Goal: Information Seeking & Learning: Learn about a topic

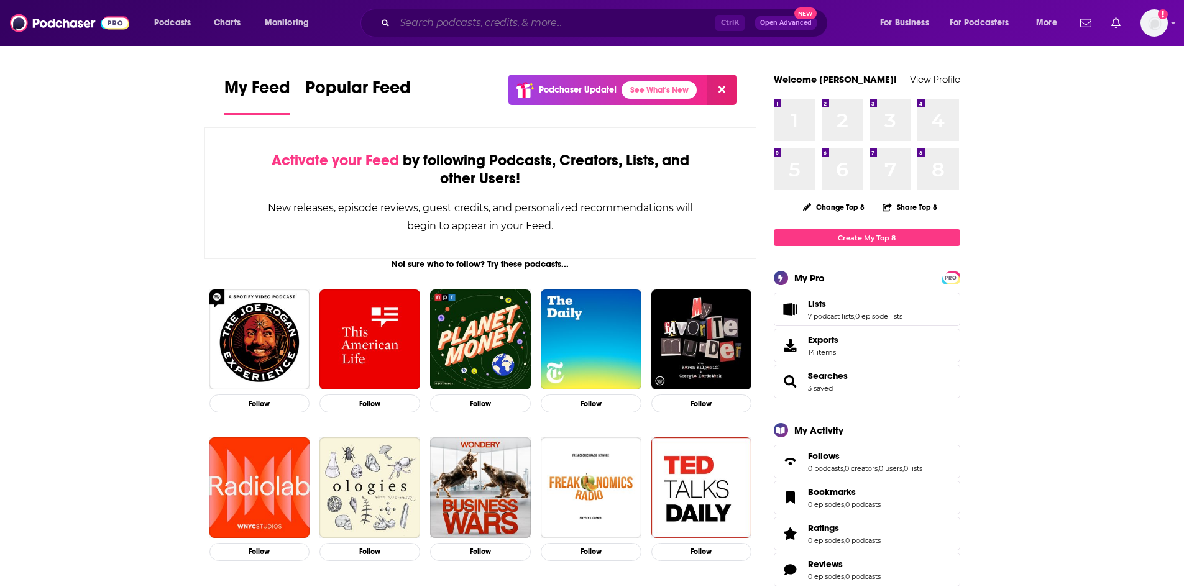
click at [505, 22] on input "Search podcasts, credits, & more..." at bounding box center [555, 23] width 321 height 20
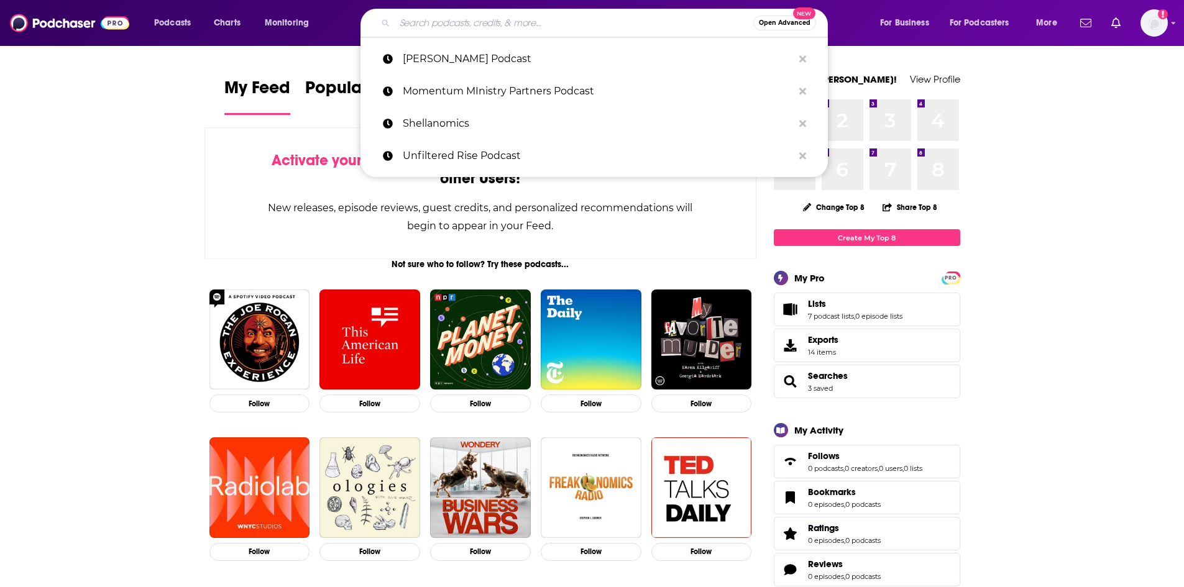
paste input "Talking Addiction & Recovery"
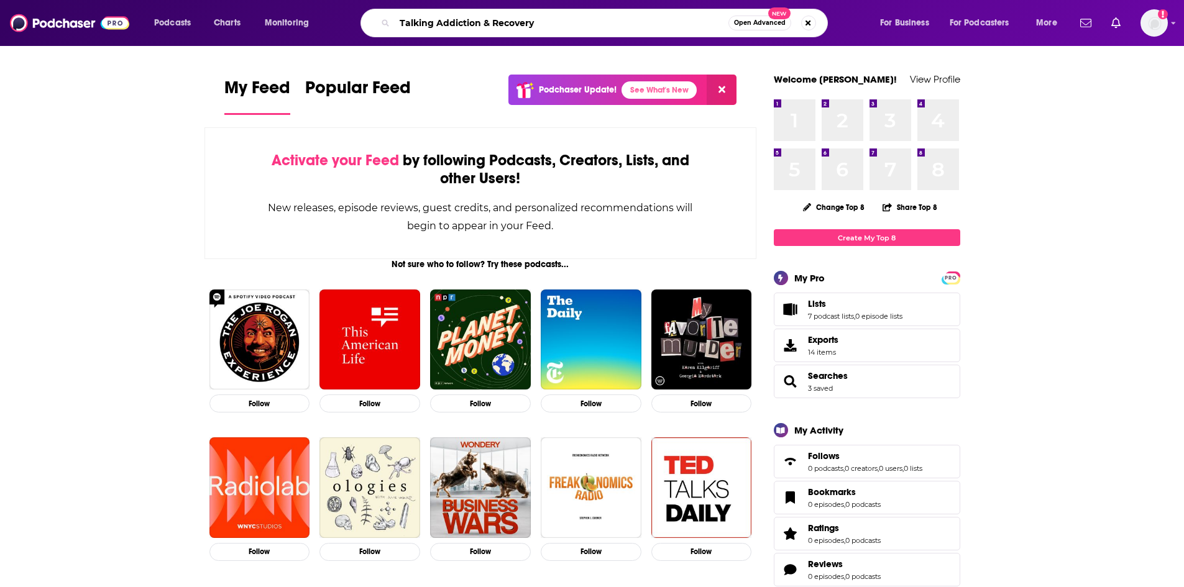
type input "Talking Addiction & Recovery"
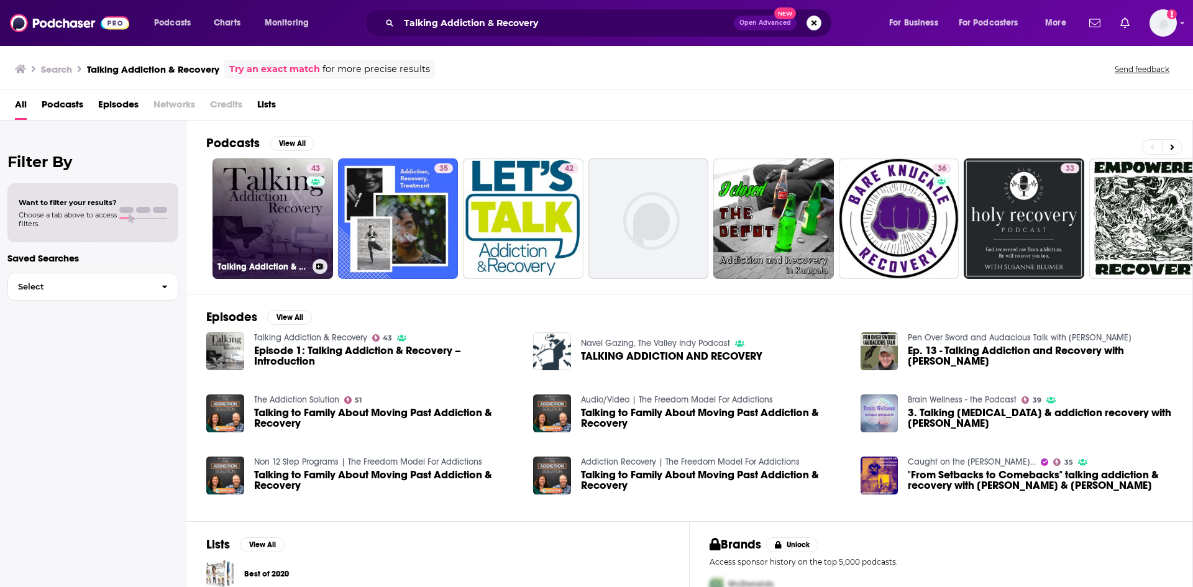
click at [272, 214] on link "43 Talking Addiction & Recovery" at bounding box center [273, 218] width 121 height 121
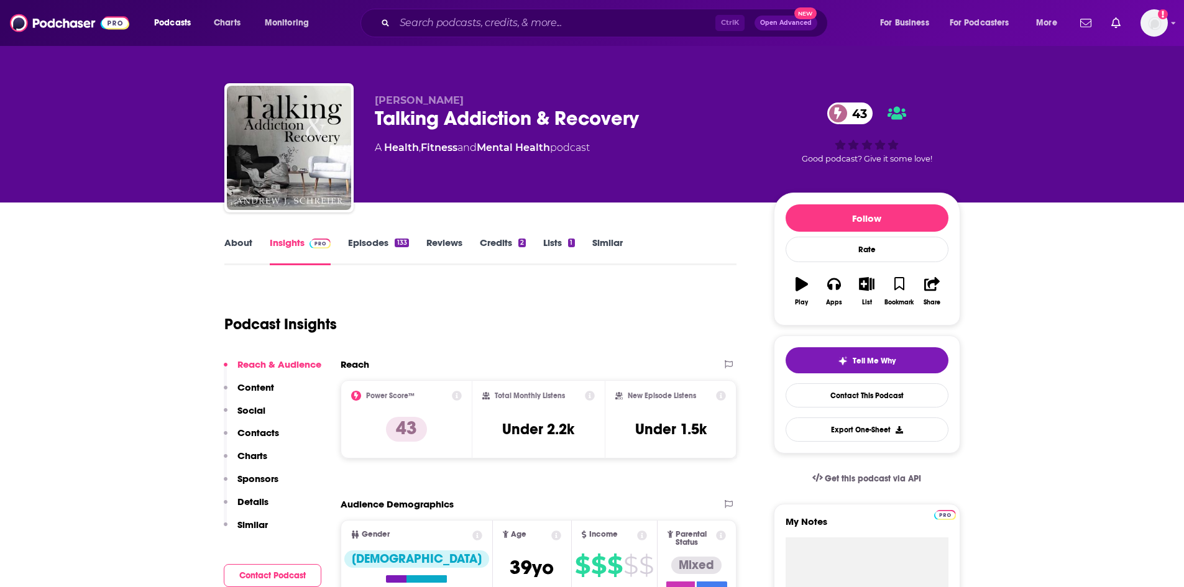
click at [229, 241] on link "About" at bounding box center [238, 251] width 28 height 29
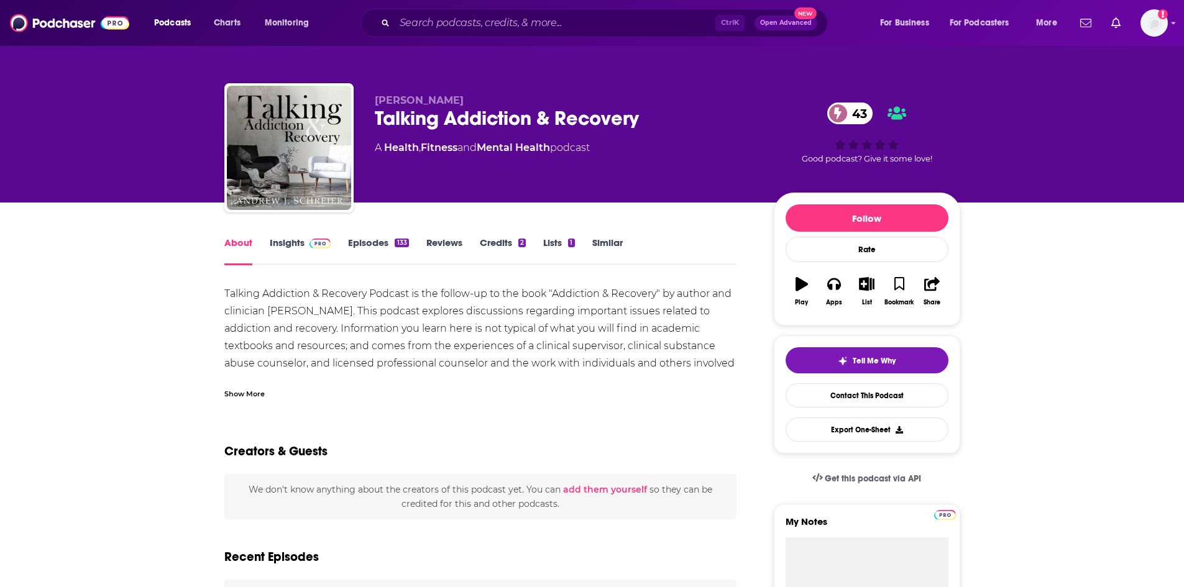
click at [237, 395] on div "Show More" at bounding box center [244, 393] width 40 height 12
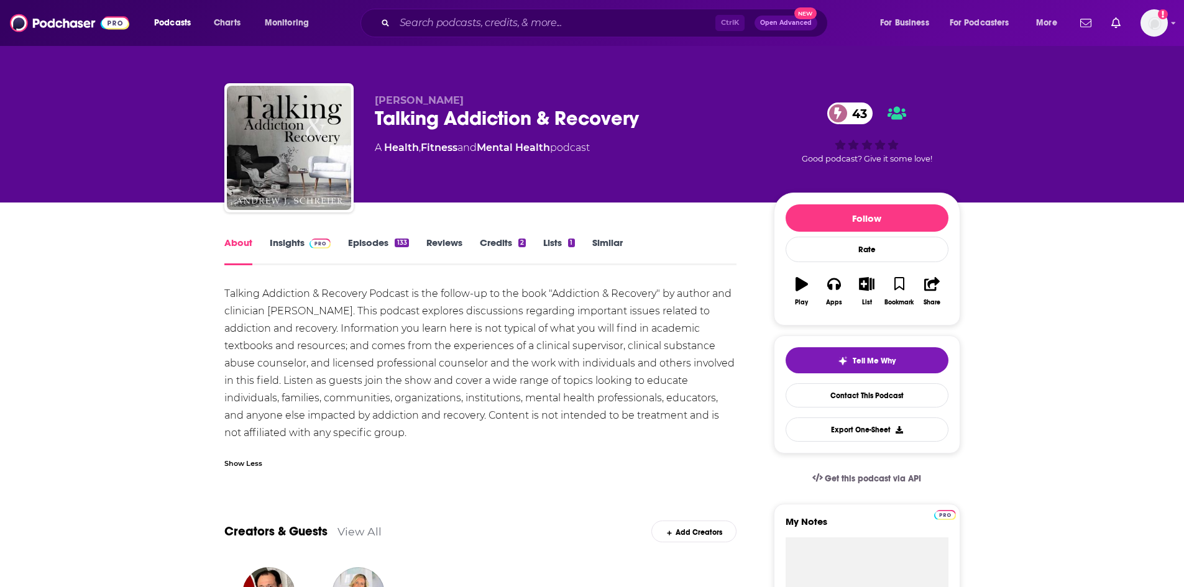
drag, startPoint x: 224, startPoint y: 294, endPoint x: 390, endPoint y: 431, distance: 215.9
click at [390, 431] on div "Talking Addiction & Recovery Podcast is the follow-up to the book "Addiction & …" at bounding box center [480, 363] width 513 height 157
copy div "Talking Addiction & Recovery Podcast is the follow-up to the book "Addiction & …"
click at [306, 254] on link "Insights" at bounding box center [301, 251] width 62 height 29
